Goal: Information Seeking & Learning: Check status

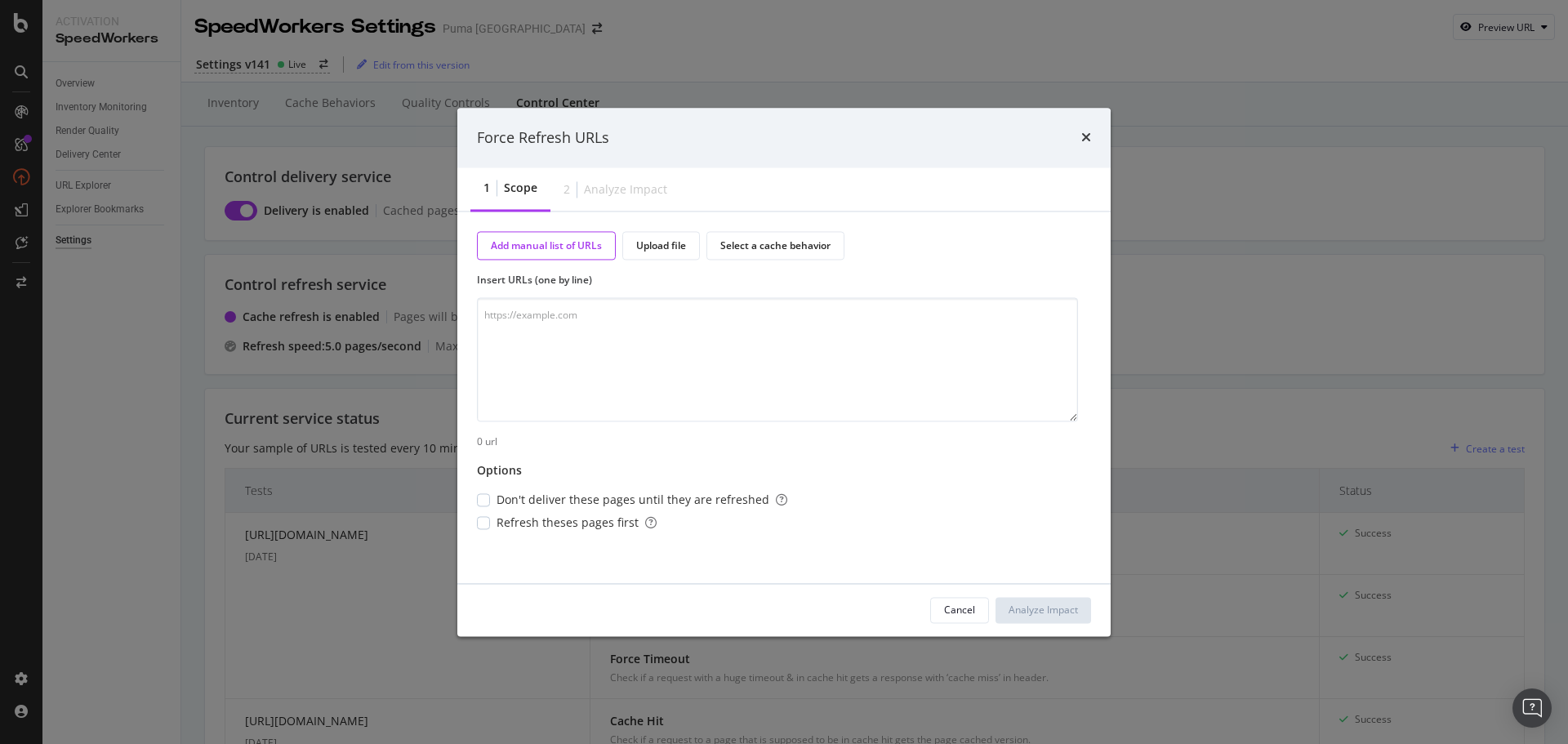
scroll to position [1079, 0]
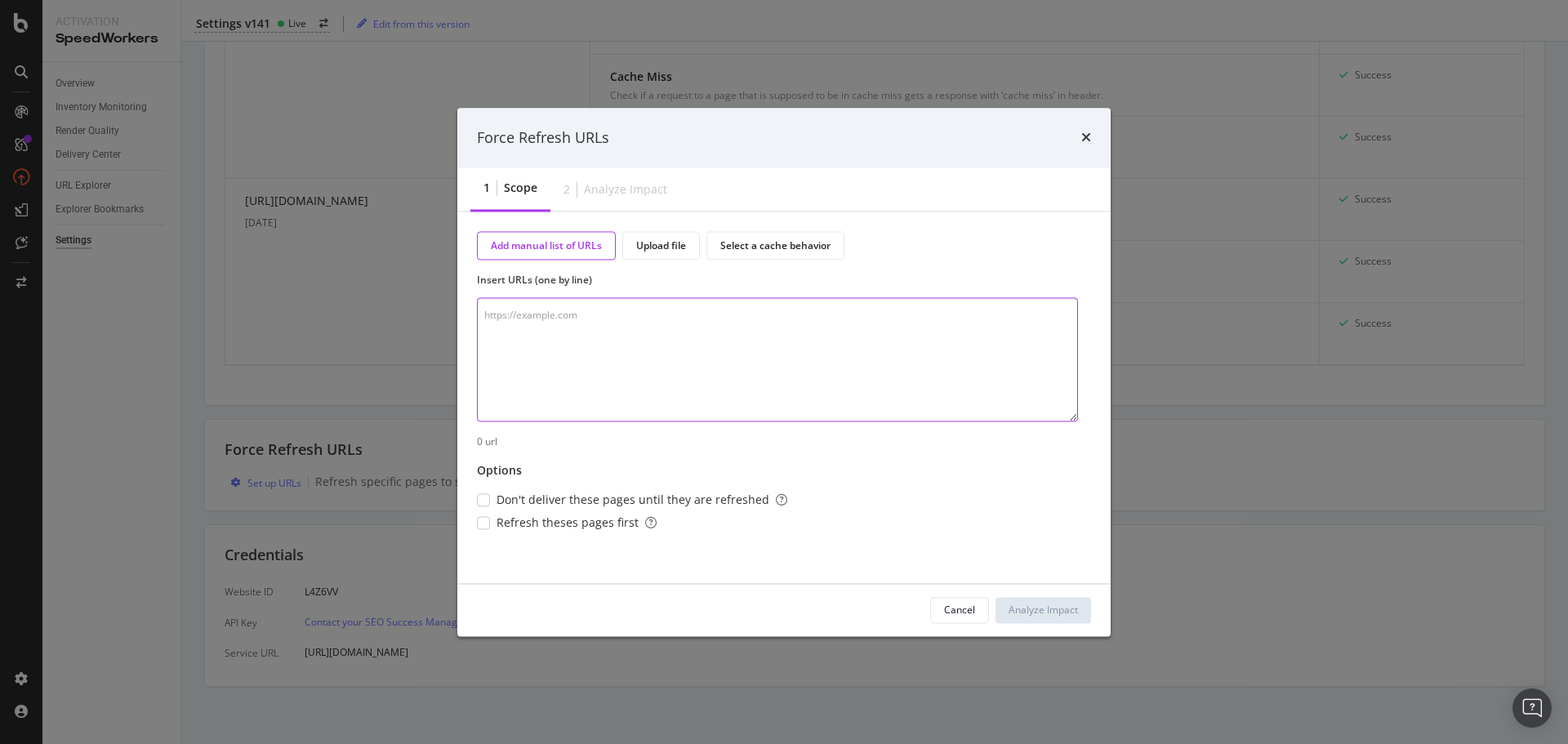
click at [563, 319] on textarea "modal" at bounding box center [778, 360] width 601 height 124
paste textarea "https://us.puma.com/us/en/pd/speedcat-og-womens-sneakers/400986?swatch=31&size=…"
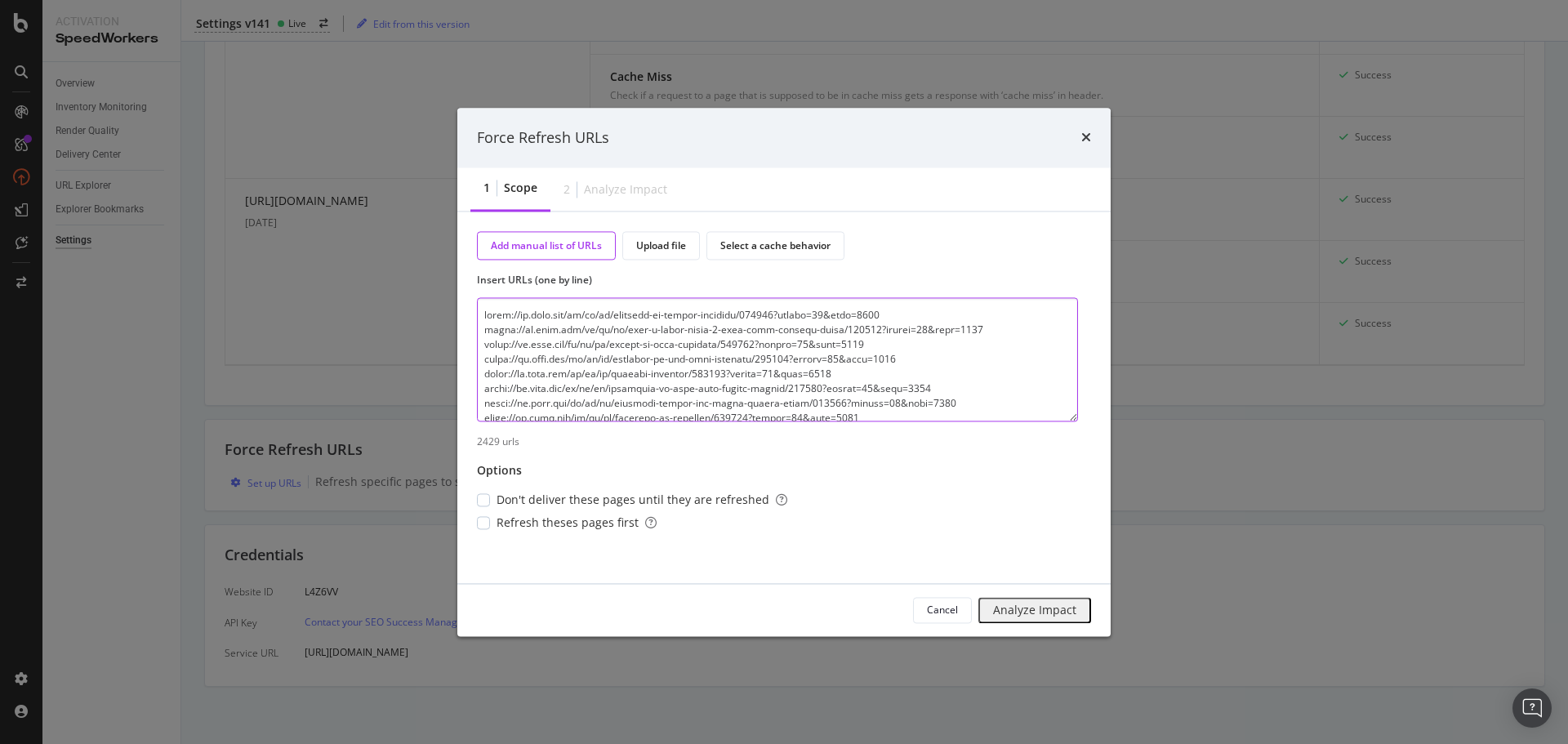
scroll to position [35932, 0]
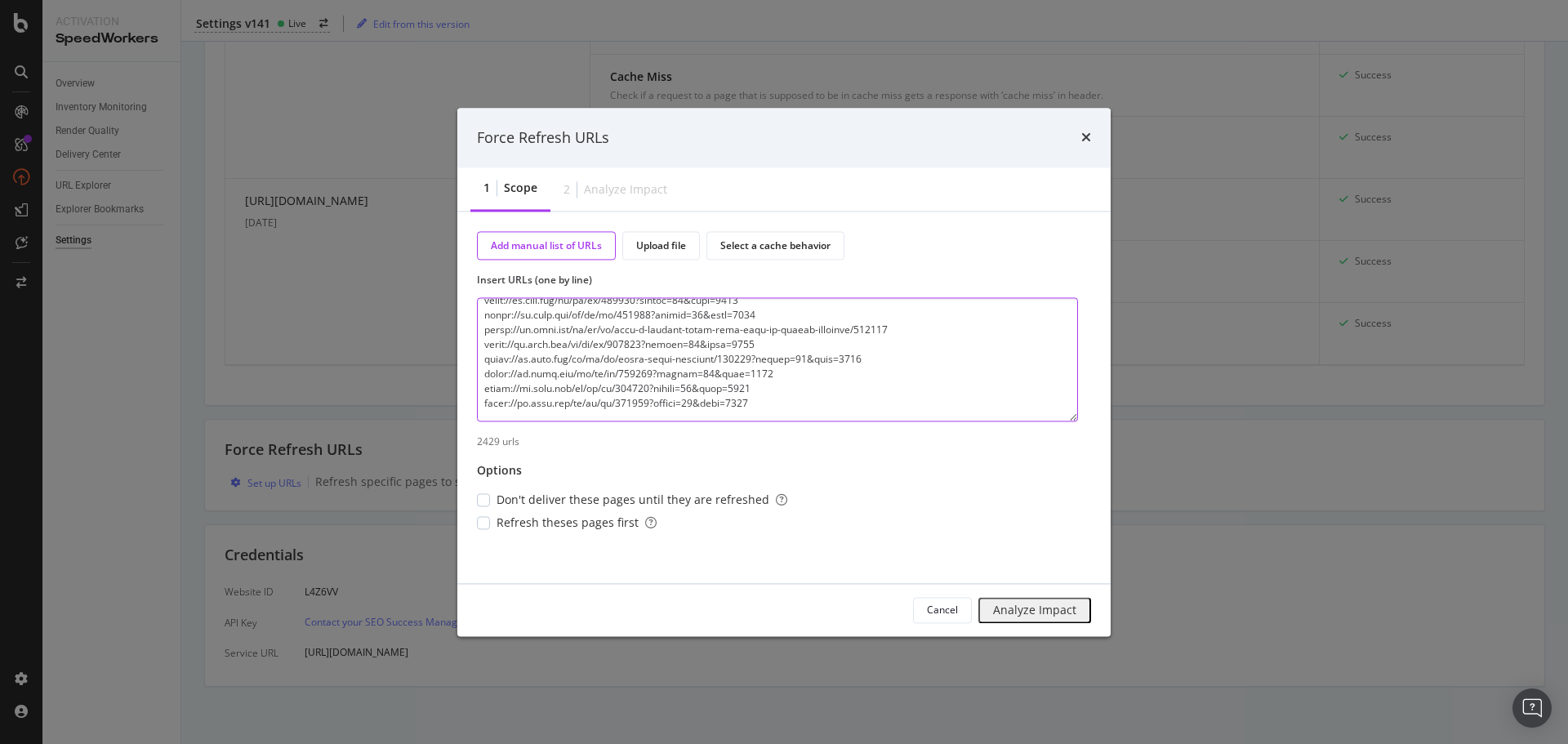
type textarea "https://us.puma.com/us/en/pd/speedcat-og-womens-sneakers/400986?swatch=31&size=…"
click at [1054, 611] on div "Analyze Impact" at bounding box center [1035, 610] width 84 height 13
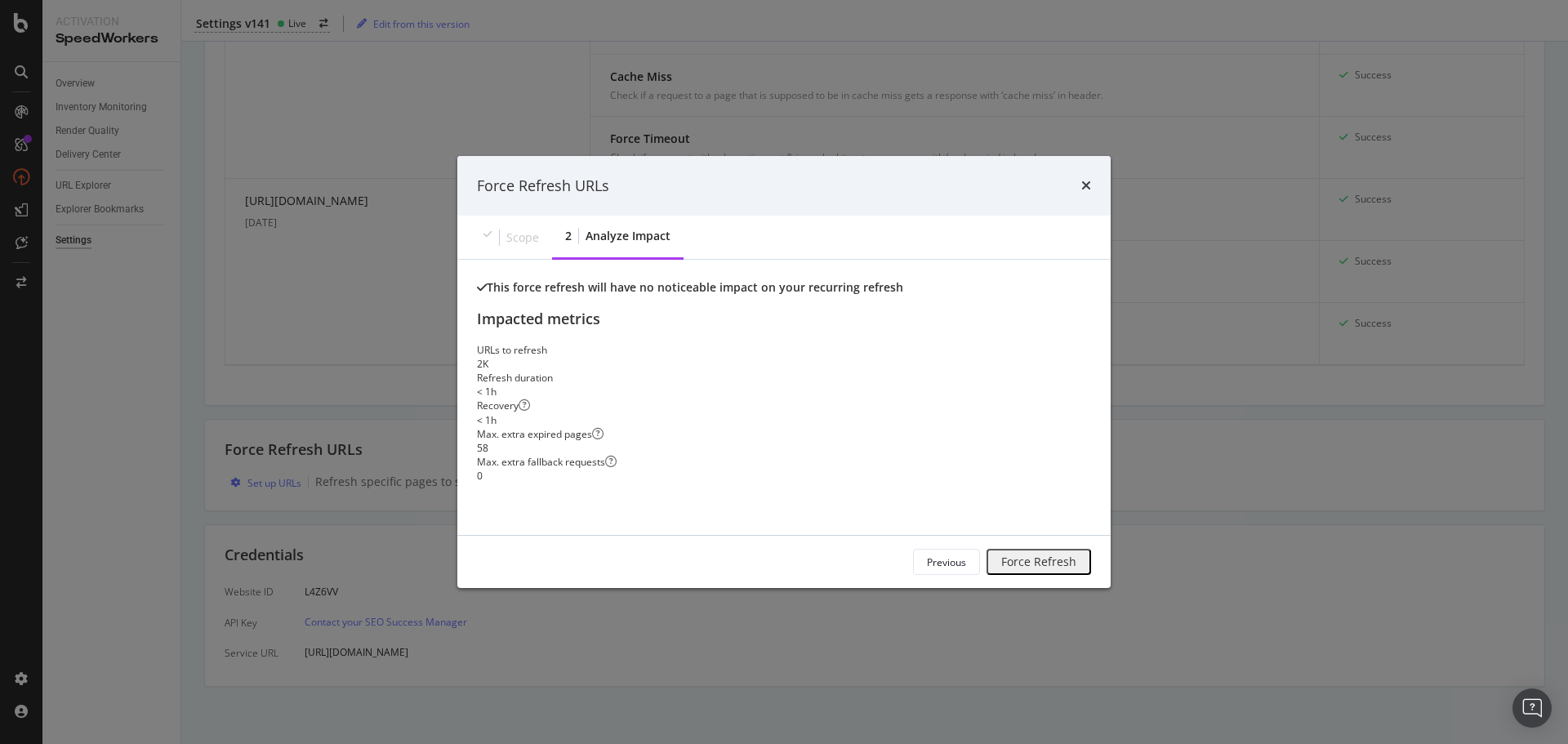
click at [1033, 563] on div "Force Refresh" at bounding box center [1038, 562] width 76 height 13
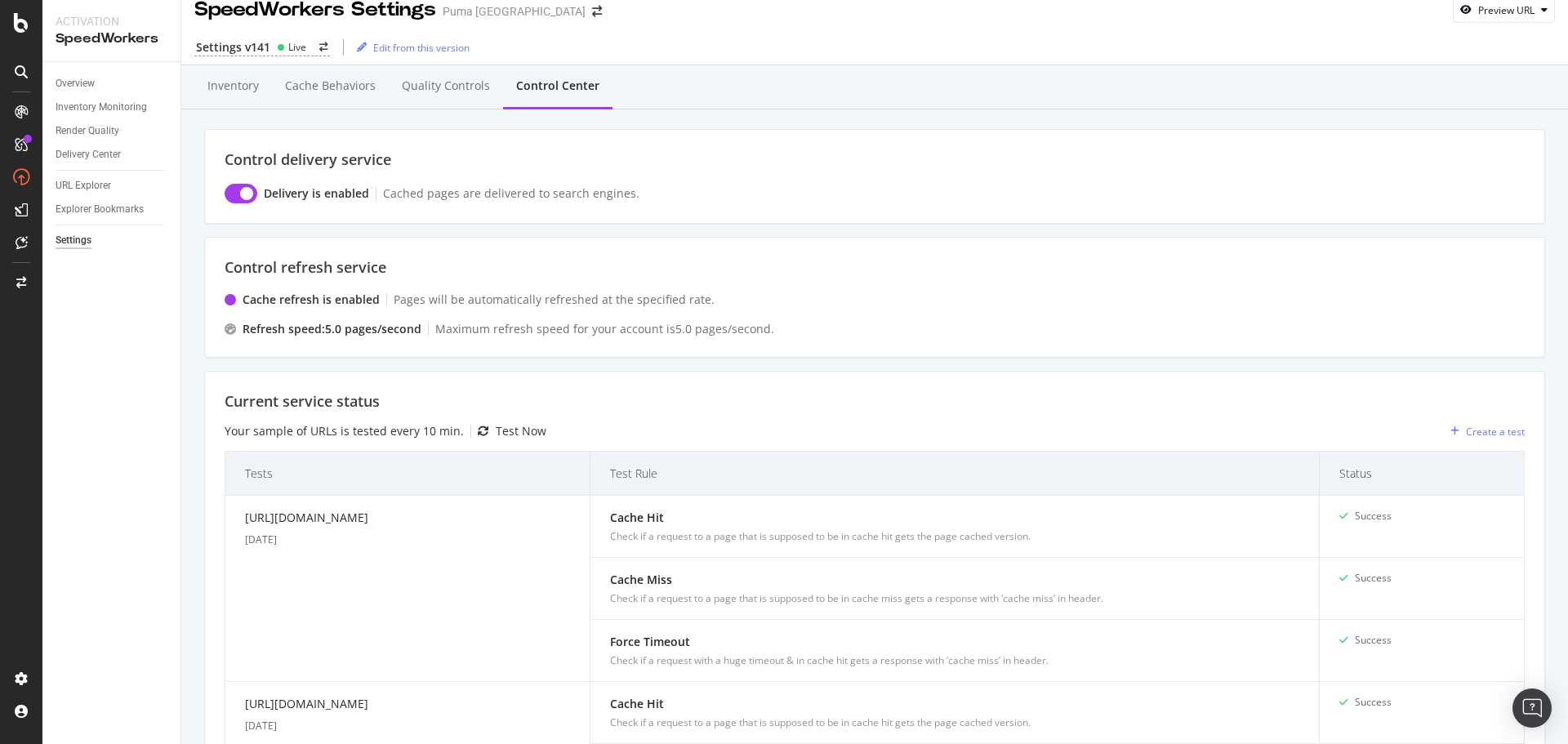
scroll to position [0, 0]
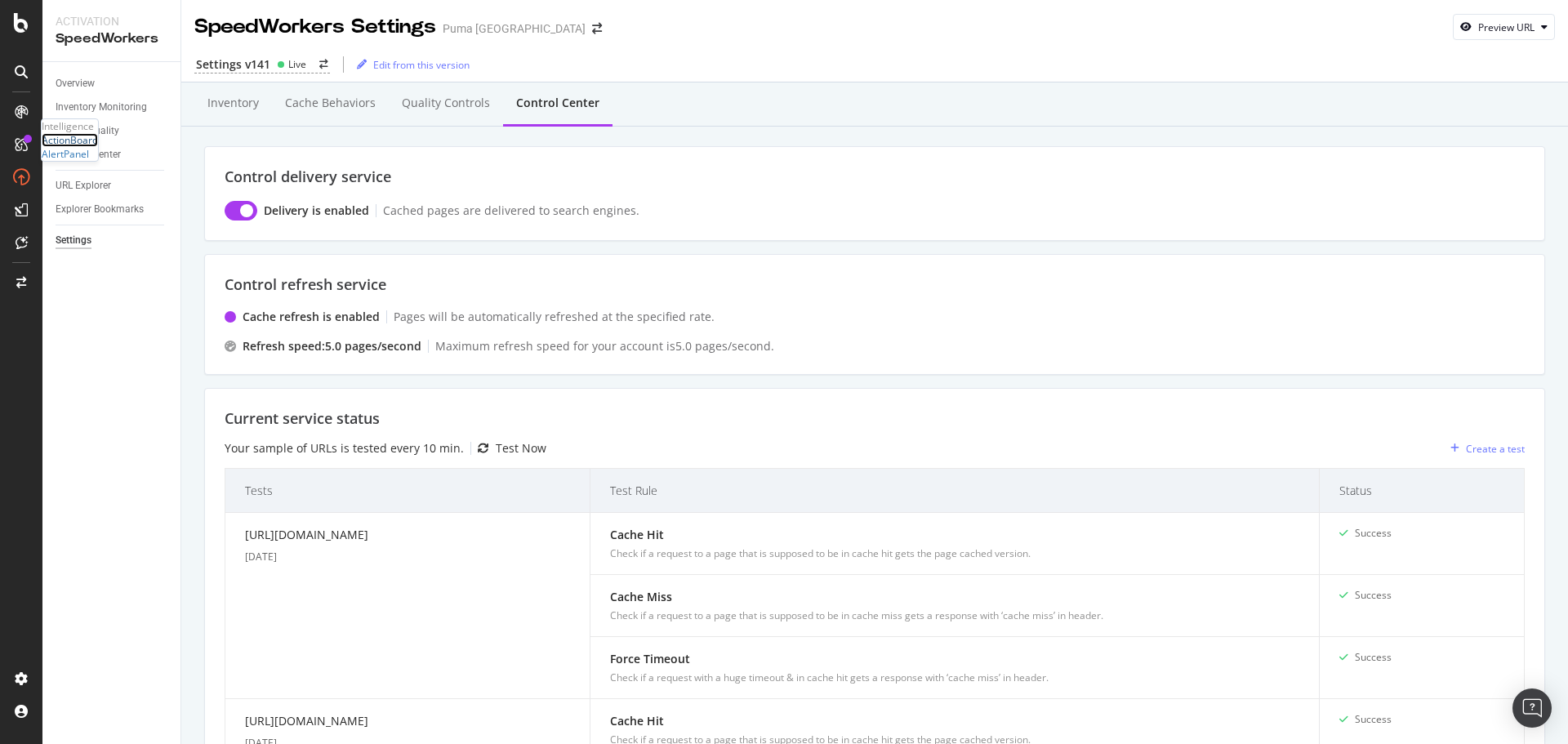
click at [98, 147] on div "ActionBoard" at bounding box center [69, 140] width 56 height 14
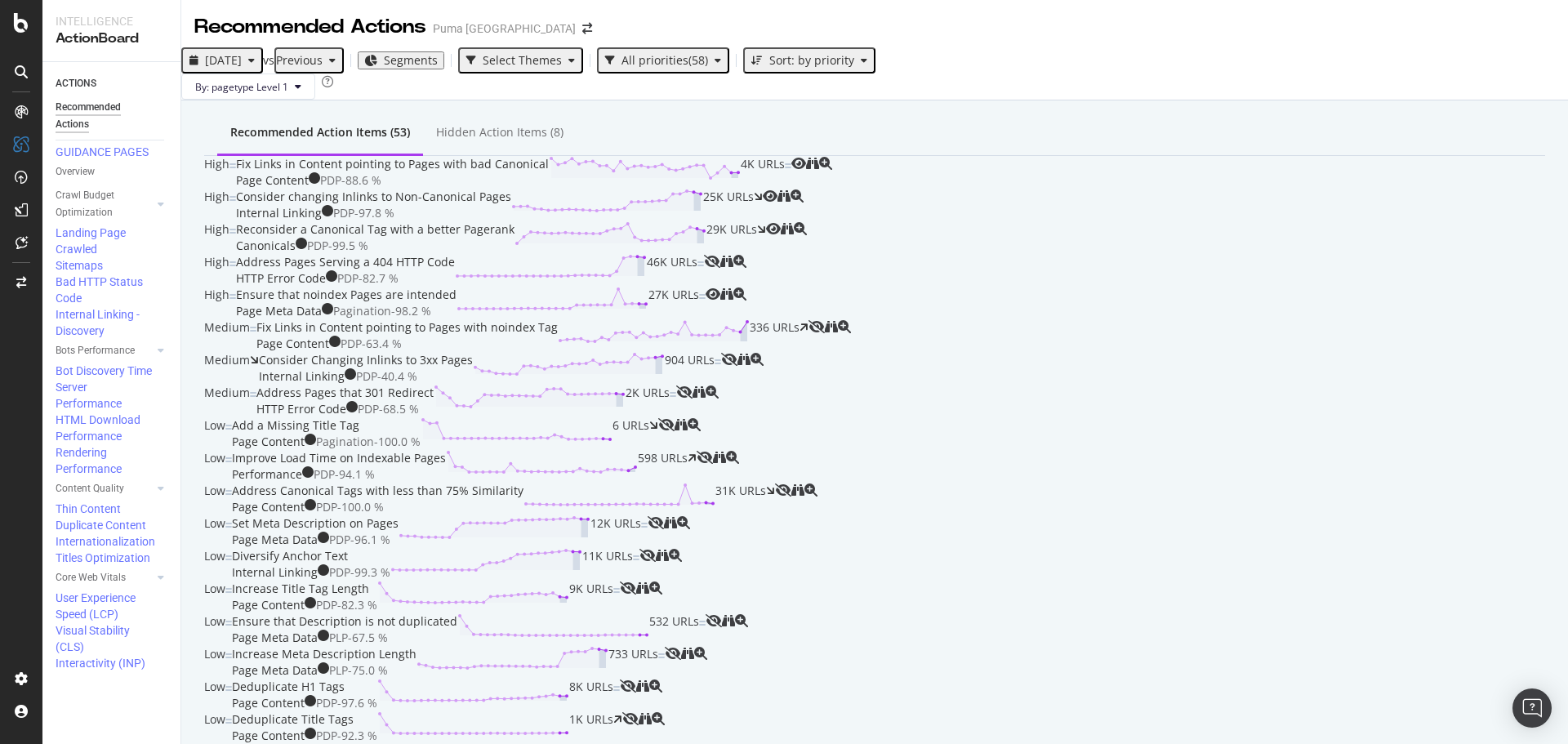
click at [704, 254] on div "Address Pages Serving a 404 HTTP Code HTTP Error Code PDP - 82.7 % 46K URLs" at bounding box center [470, 270] width 468 height 33
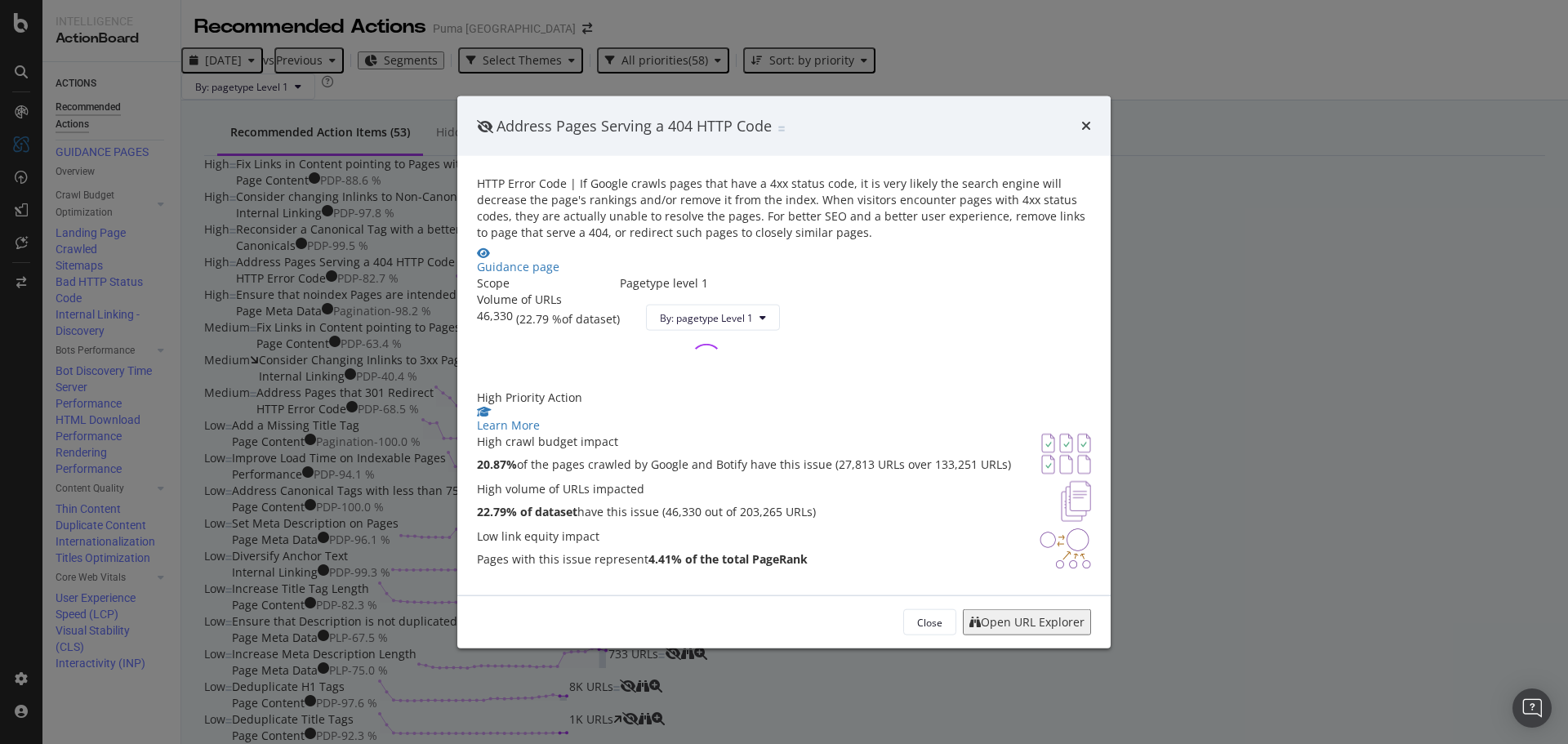
click at [1027, 628] on div "Open URL Explorer" at bounding box center [1032, 622] width 104 height 13
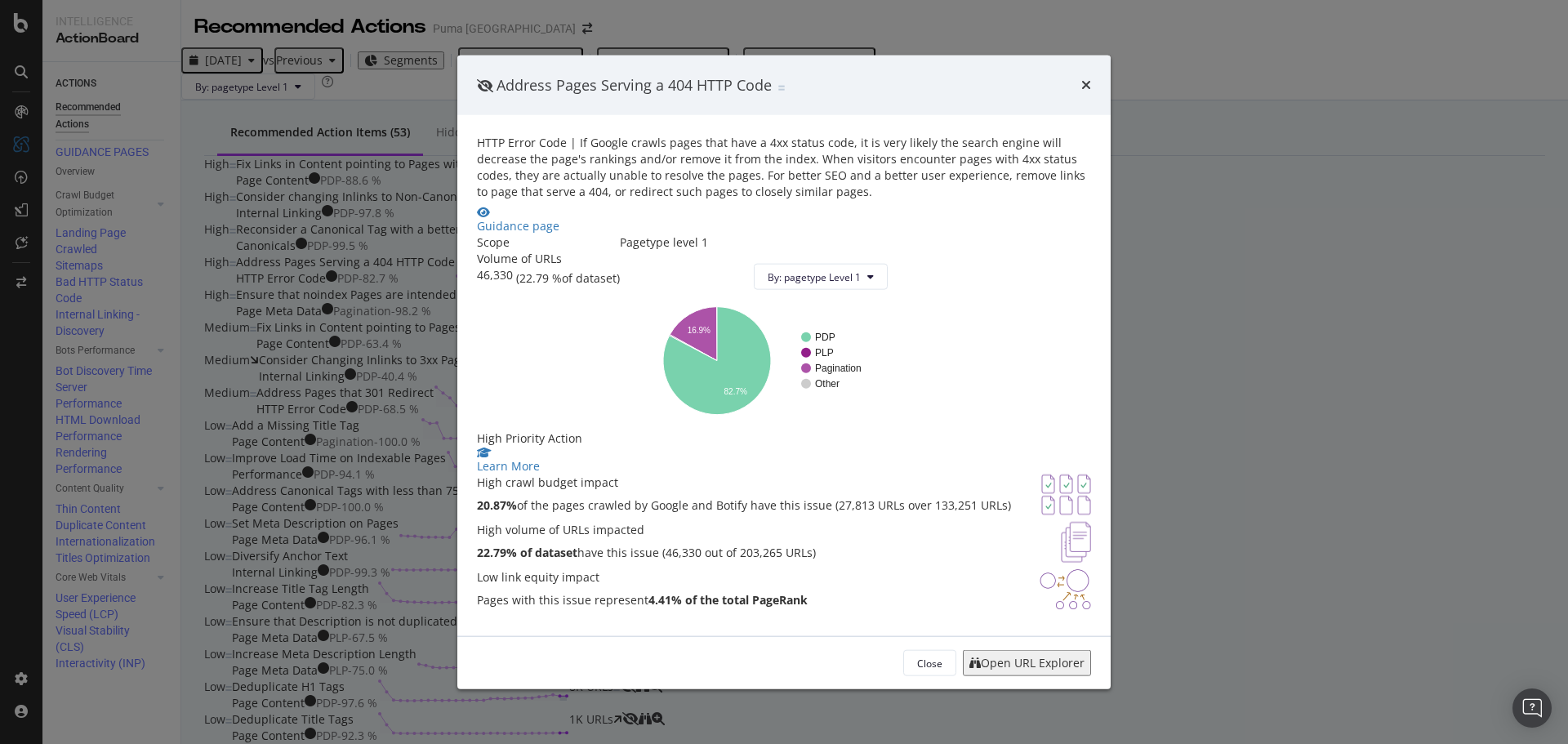
click at [399, 90] on div "Address Pages Serving a 404 HTTP Code HTTP Error Code | If Google crawls pages …" at bounding box center [784, 372] width 1568 height 744
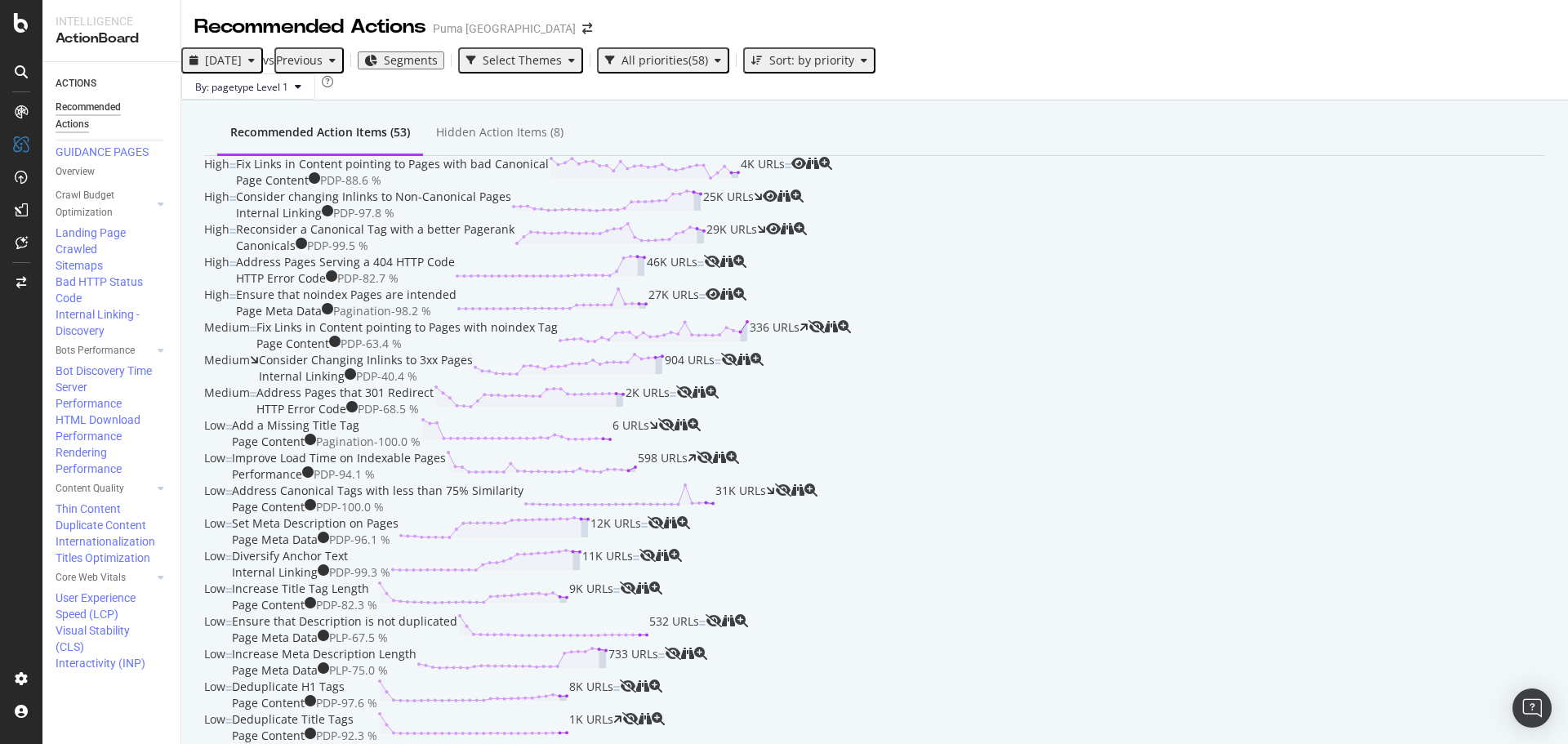
click at [242, 55] on span "2025 Sep. 21st" at bounding box center [223, 60] width 36 height 15
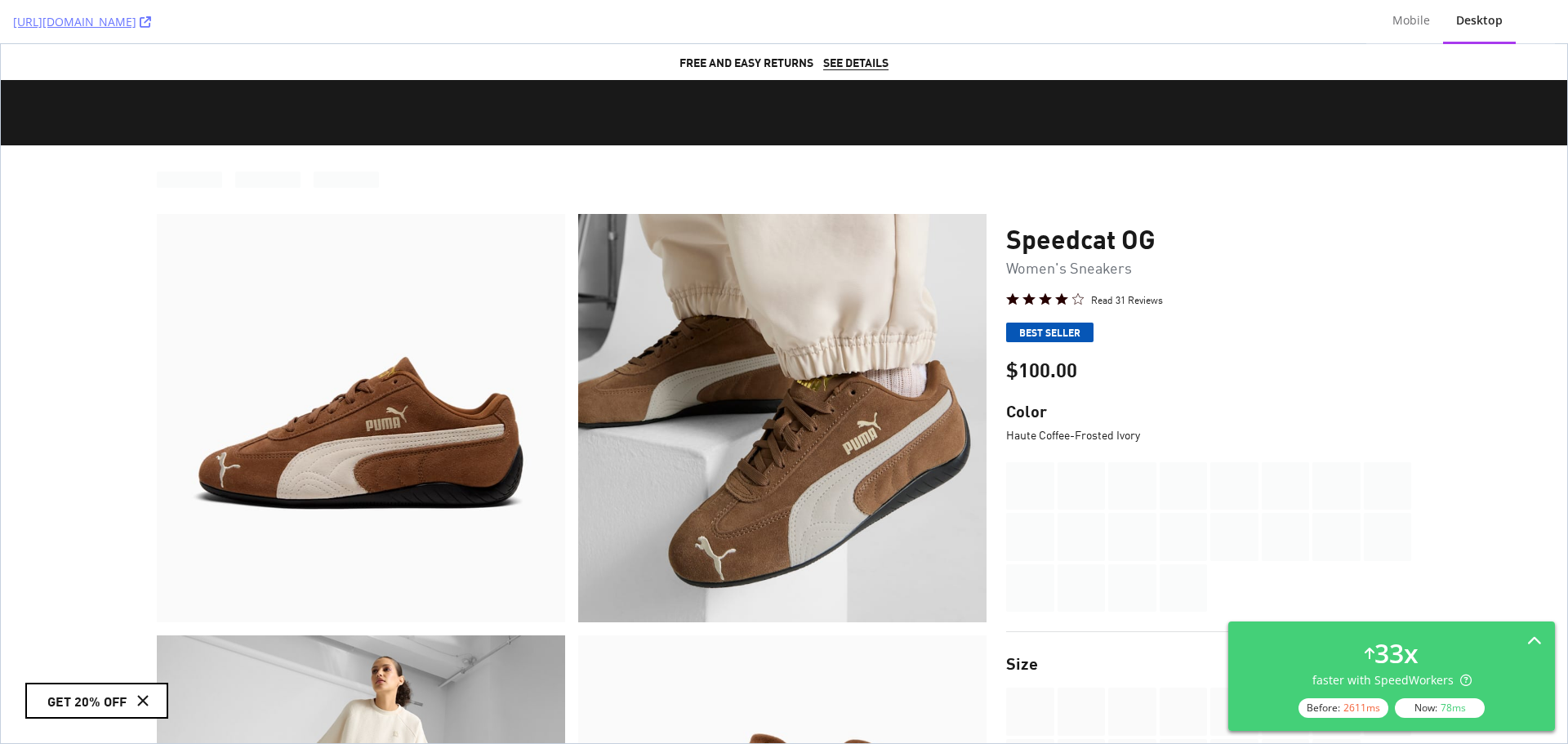
scroll to position [82, 0]
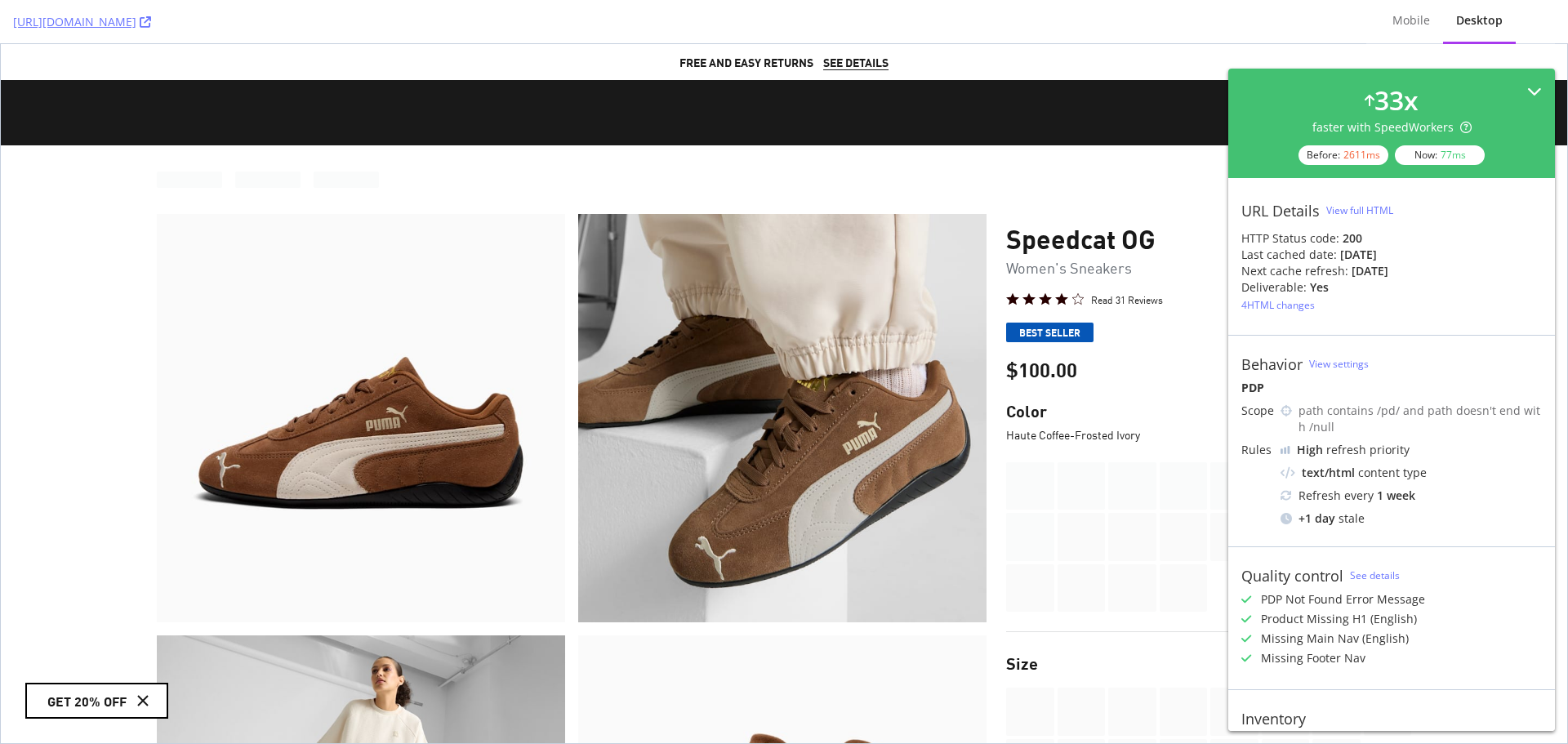
click at [1527, 91] on icon at bounding box center [1534, 92] width 15 height 15
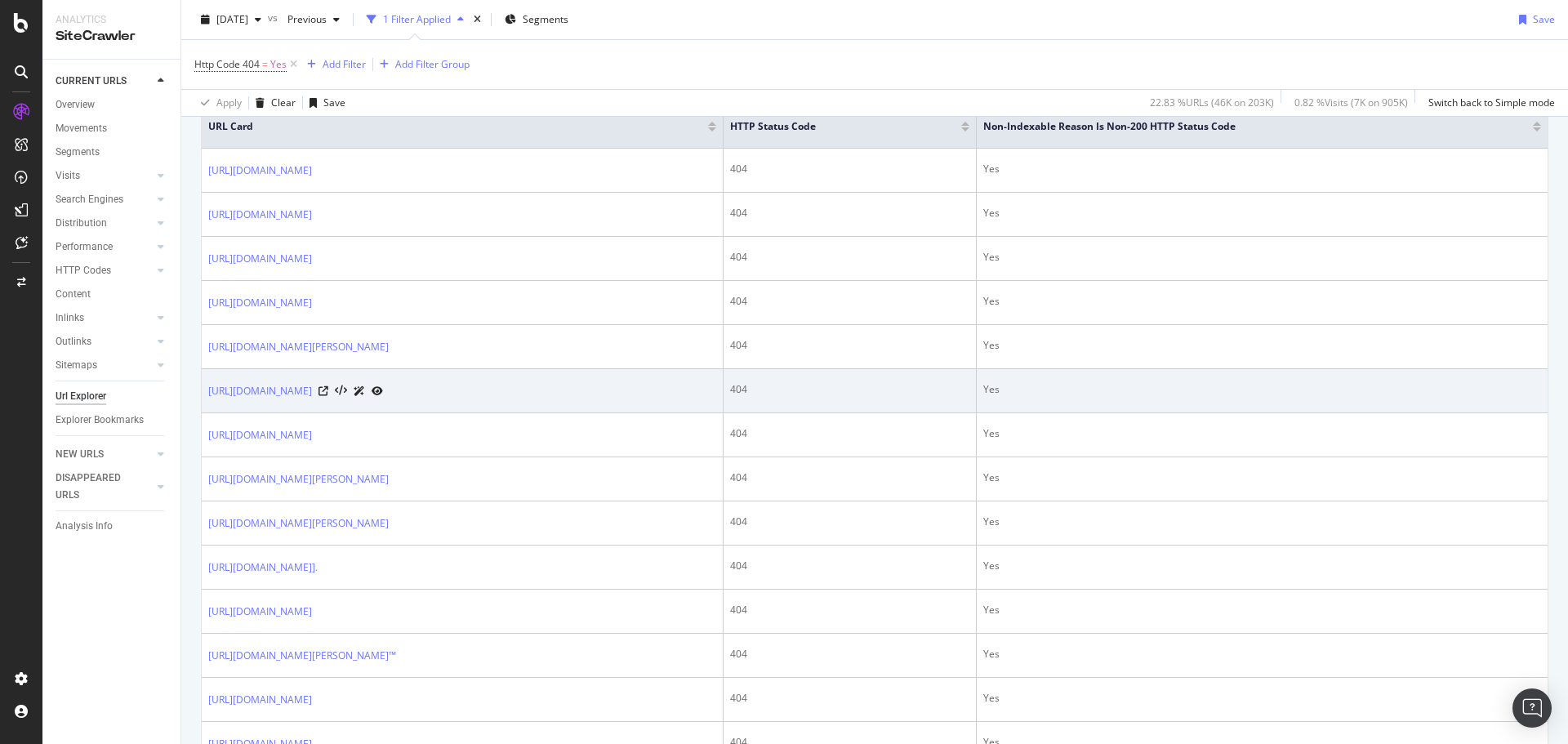
scroll to position [408, 0]
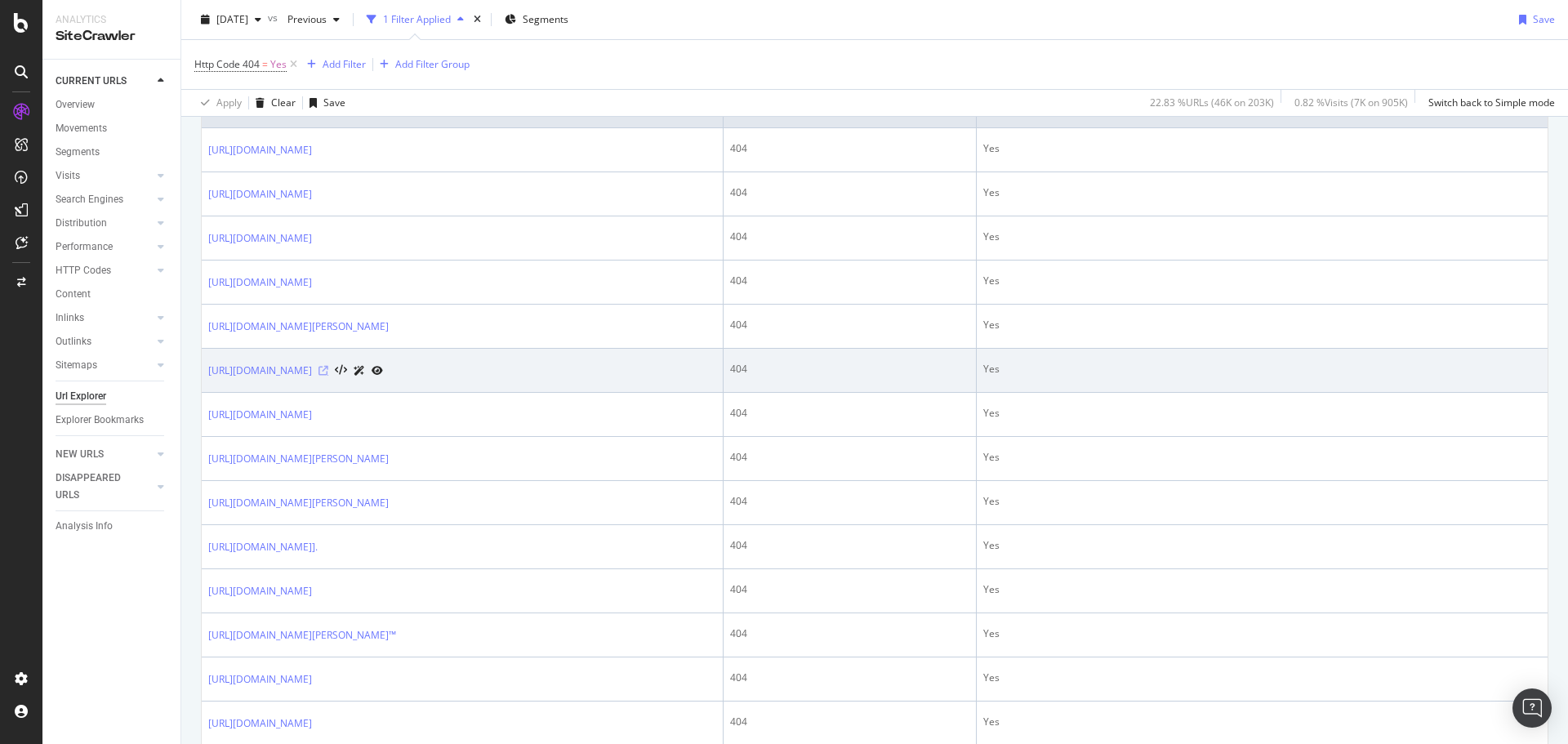
click at [328, 370] on icon at bounding box center [323, 371] width 10 height 10
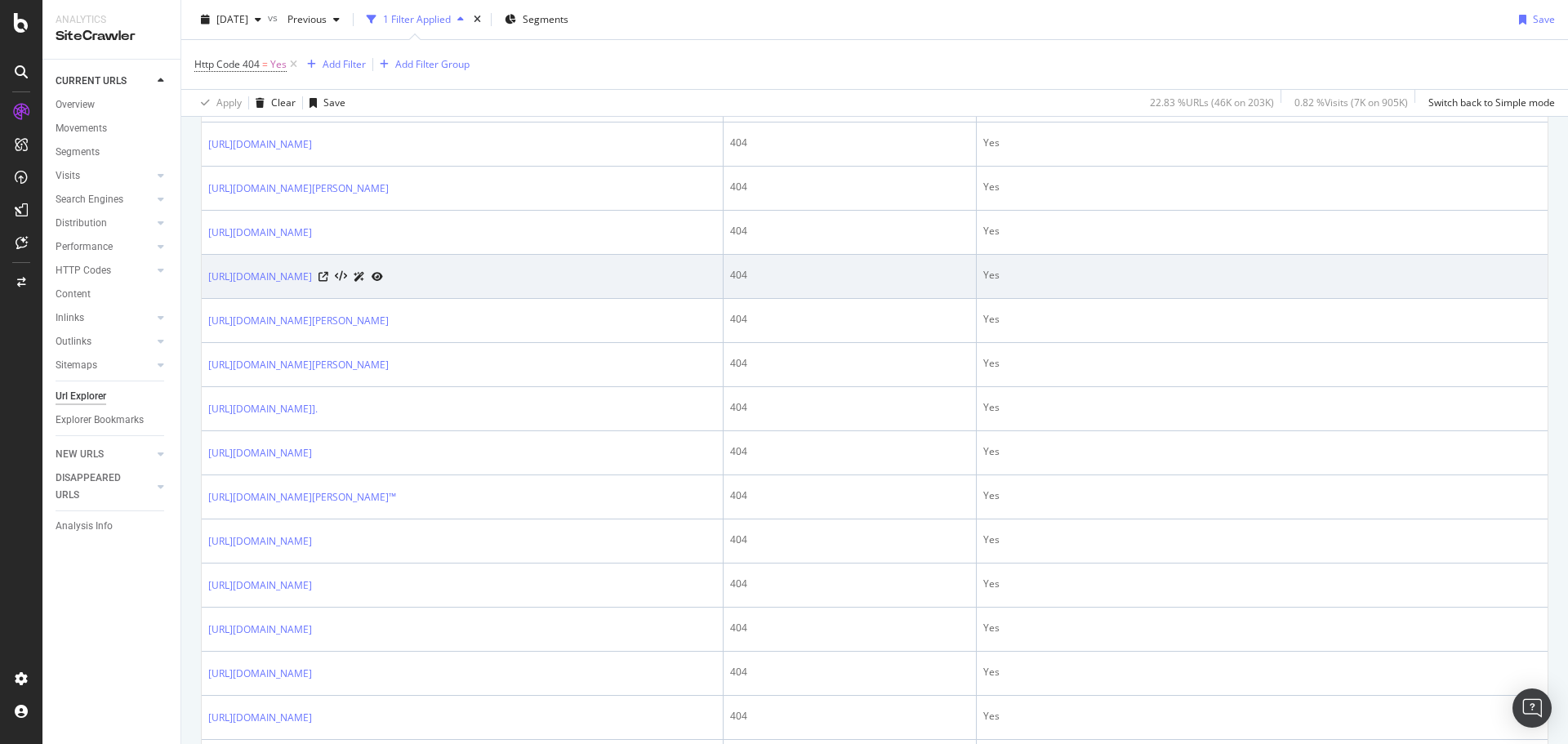
scroll to position [327, 0]
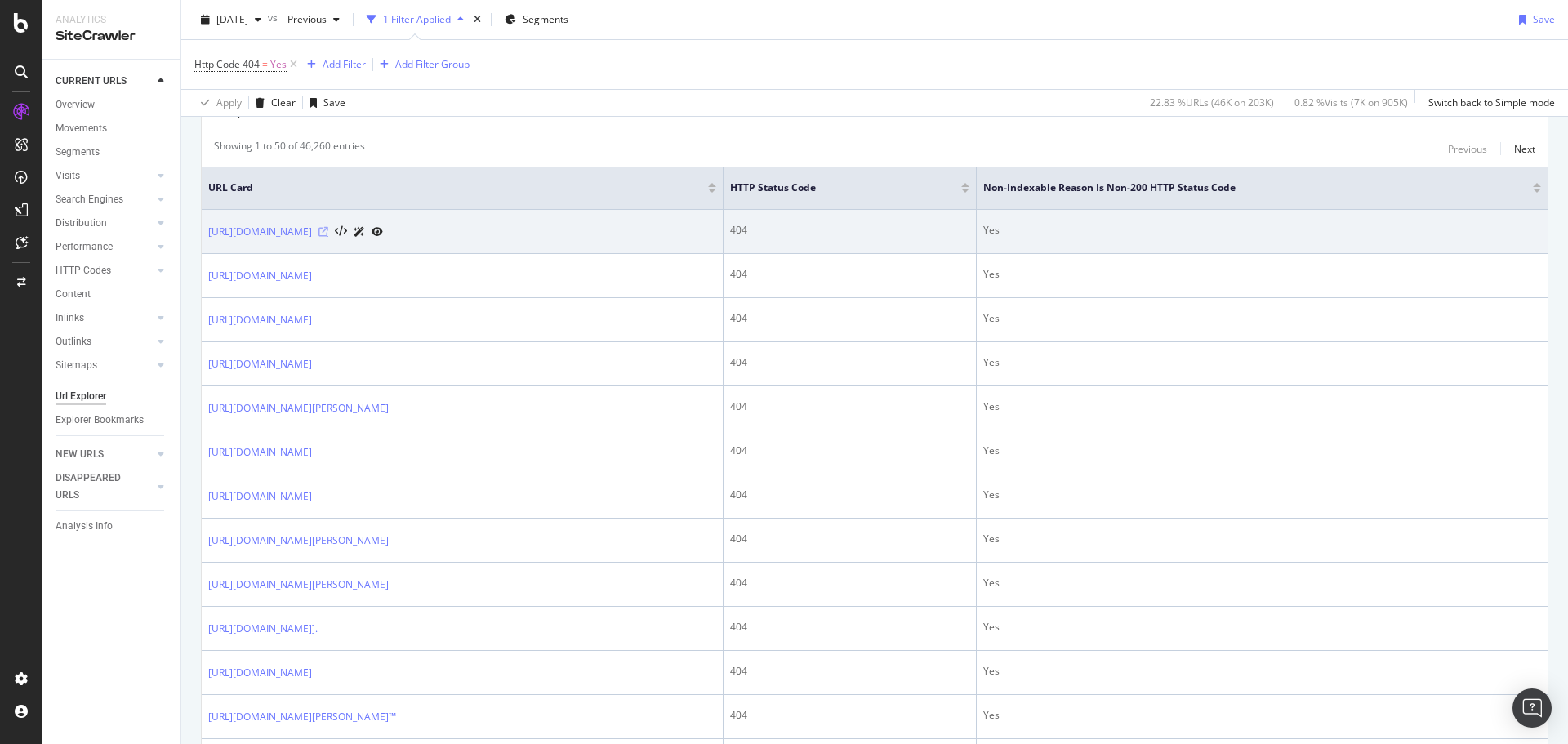
click at [328, 234] on icon at bounding box center [323, 231] width 10 height 10
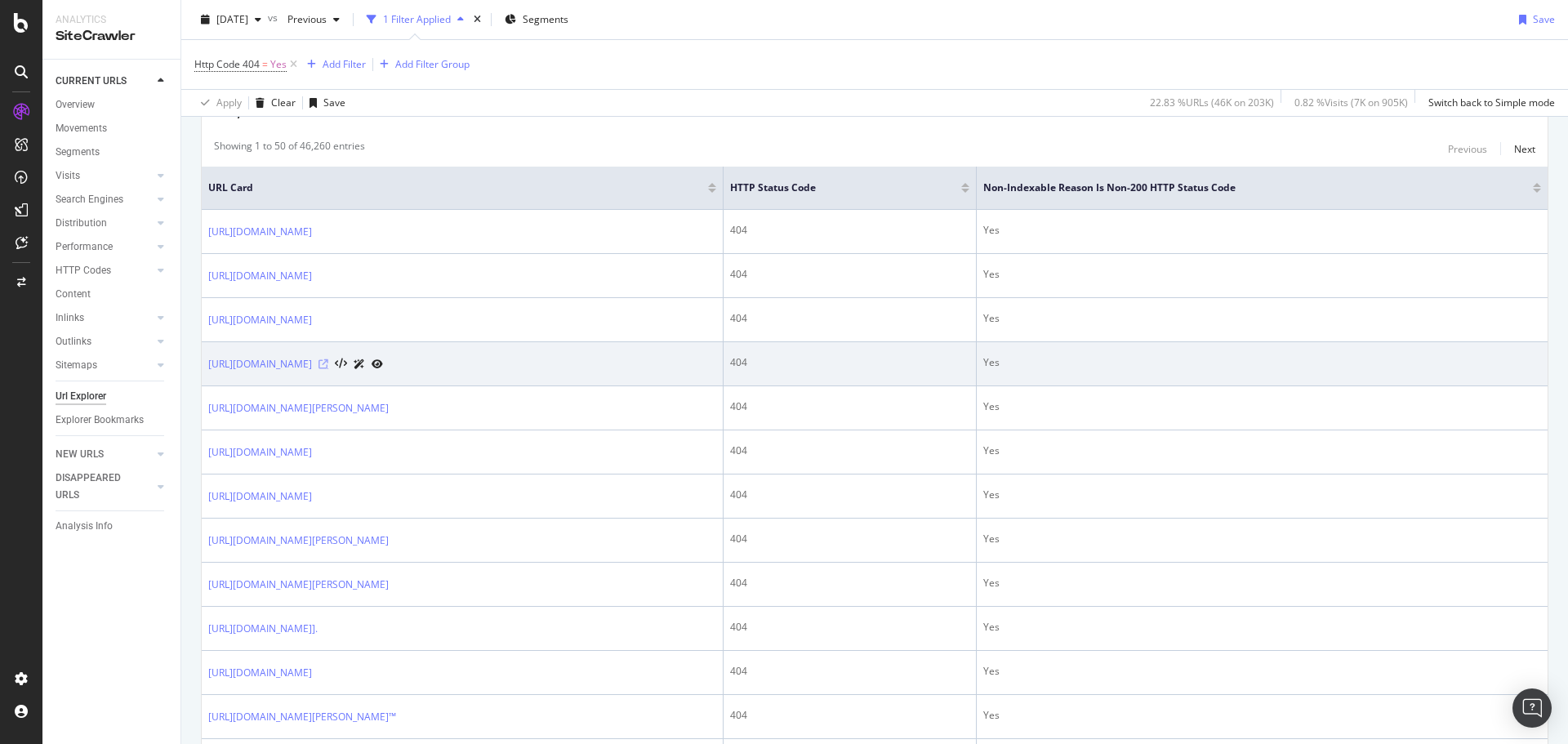
click at [328, 364] on icon at bounding box center [323, 364] width 10 height 10
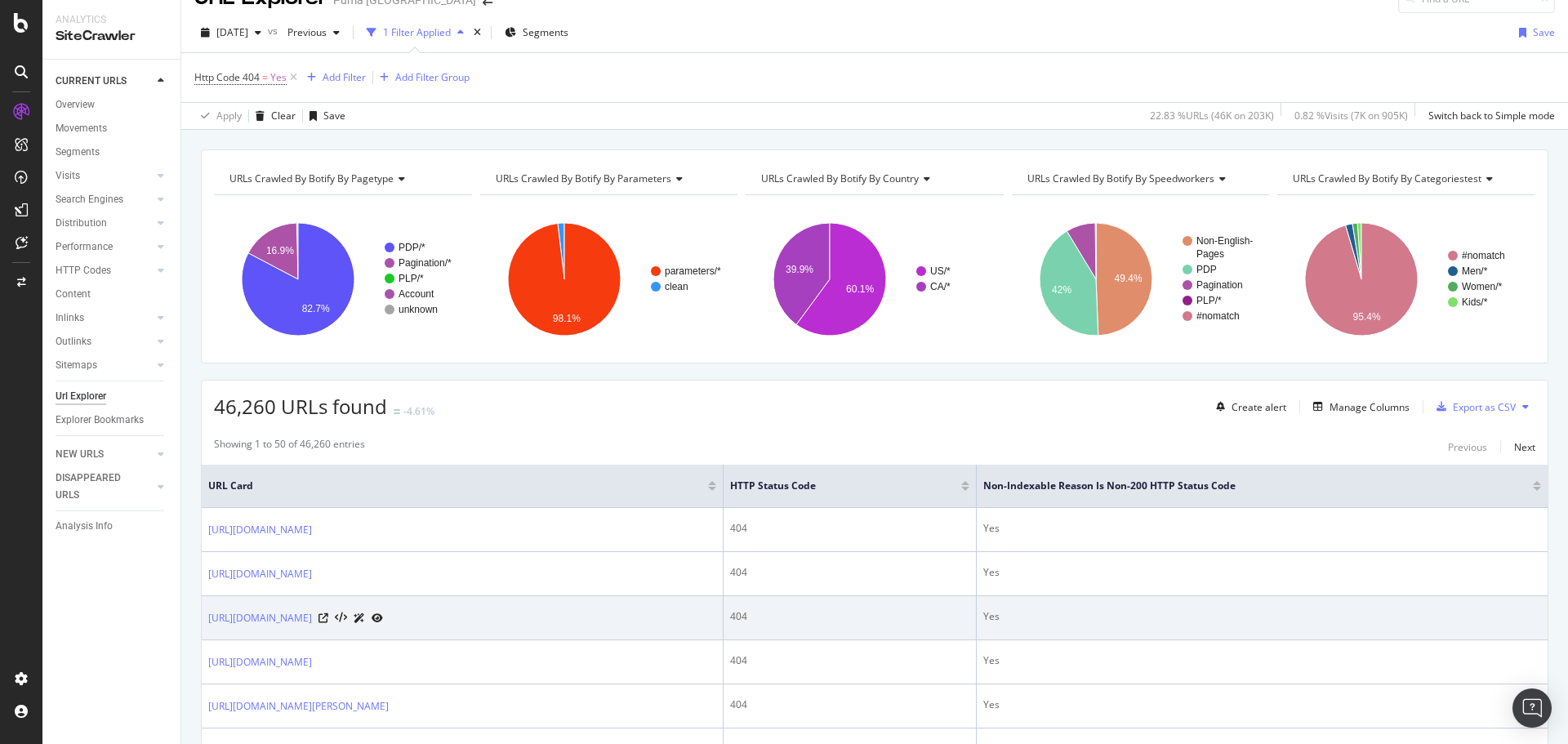
scroll to position [0, 0]
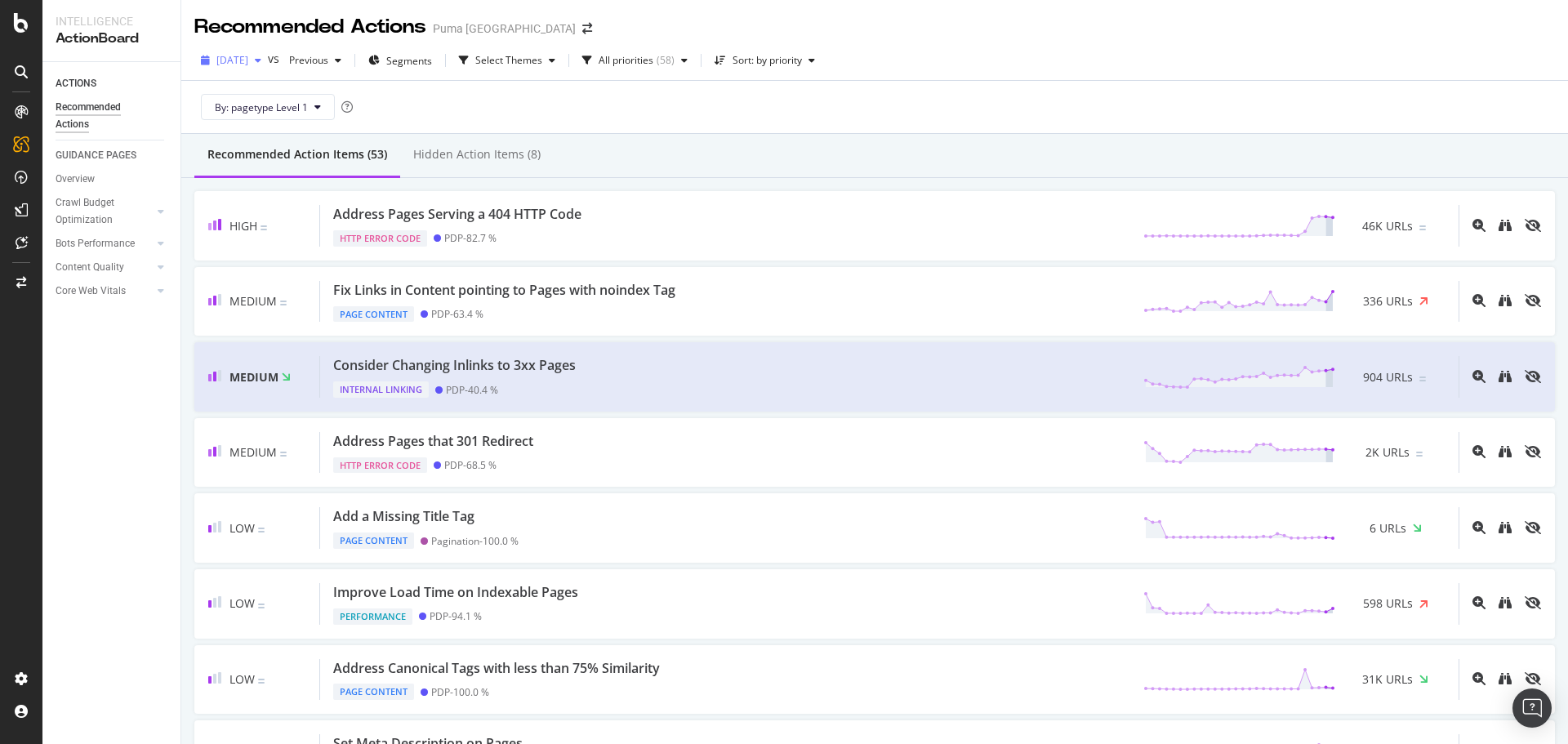
click at [248, 54] on span "[DATE]" at bounding box center [232, 60] width 32 height 14
click at [1127, 58] on div "[DATE] vs Previous Segments Select Themes All priorities ( 58 ) Sort: by priori…" at bounding box center [875, 63] width 1387 height 33
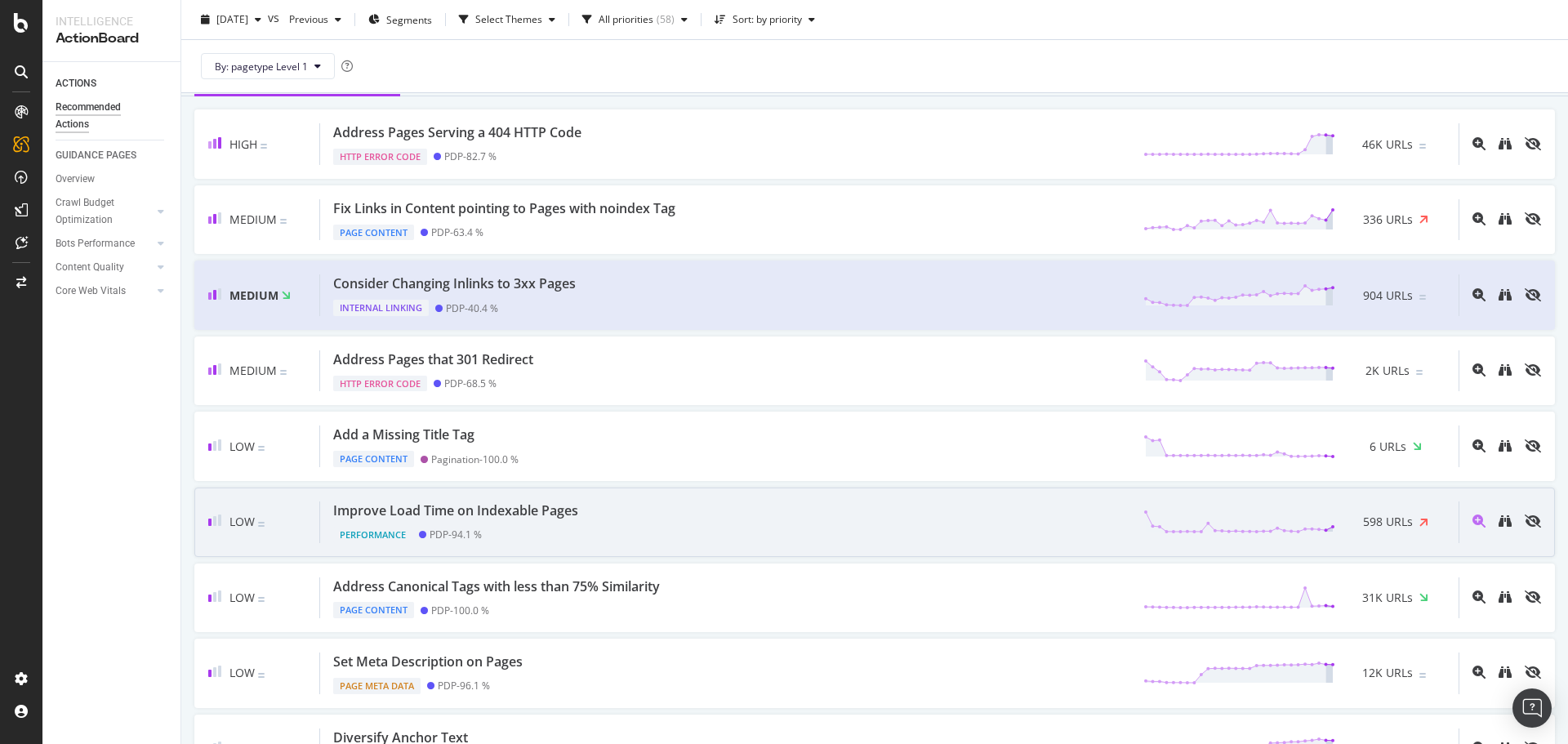
scroll to position [164, 0]
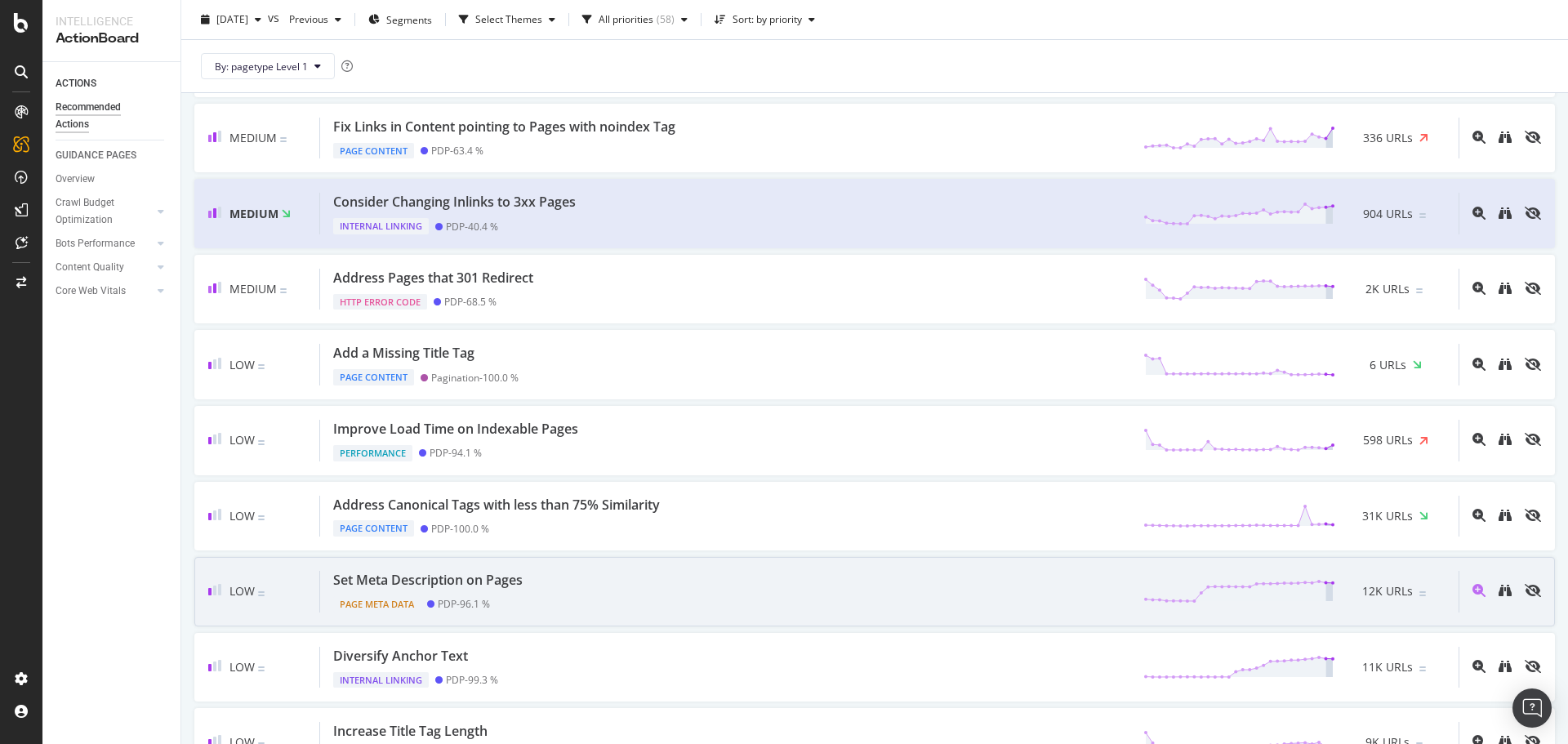
click at [748, 583] on div "Set Meta Description on Pages Page Meta Data PDP - 96.1 % 12K URLs" at bounding box center [889, 591] width 1139 height 42
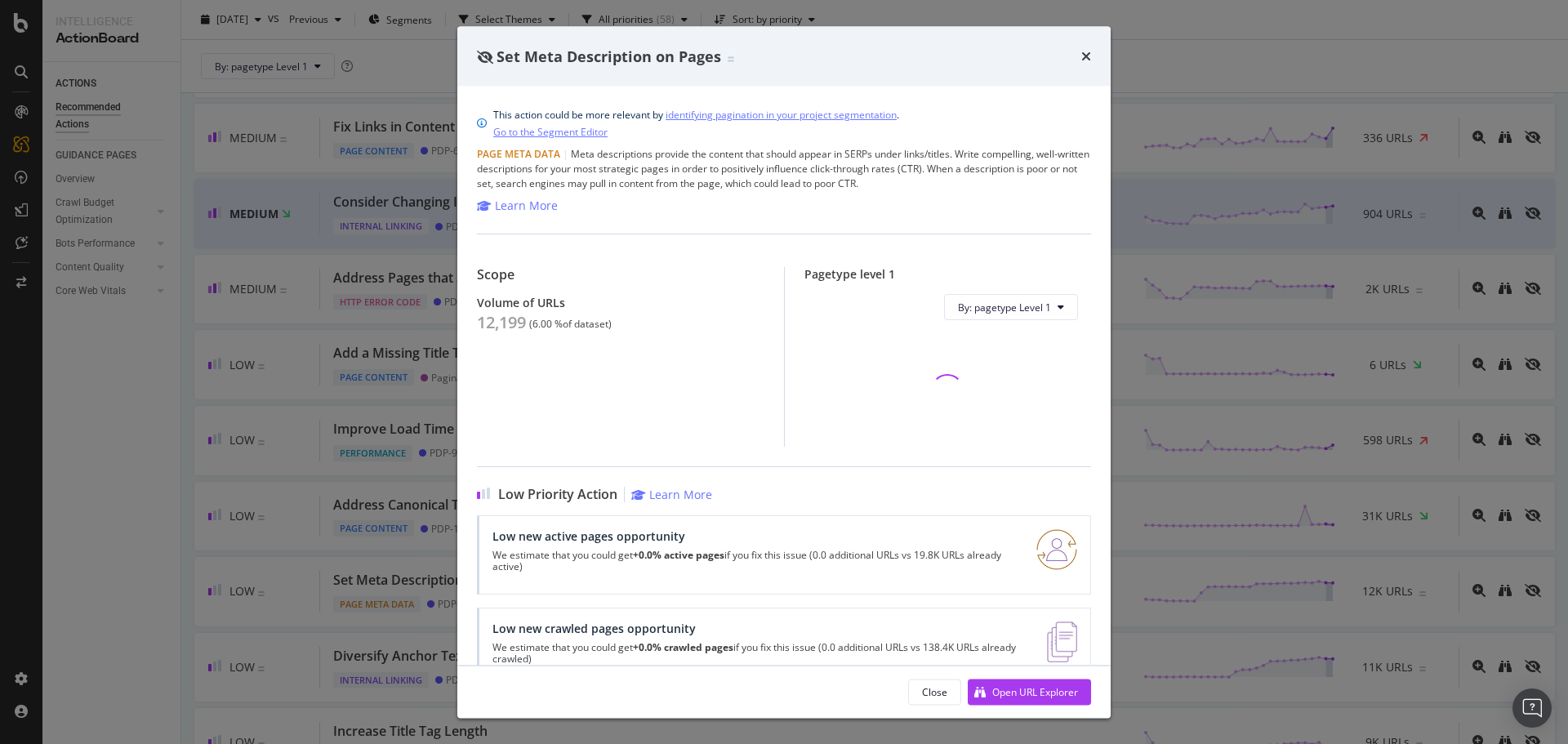
scroll to position [41, 0]
